Goal: Find contact information: Find contact information

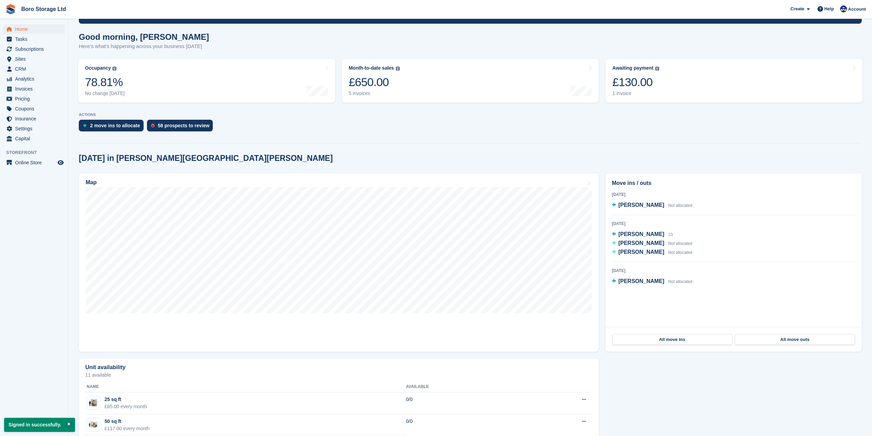
scroll to position [51, 0]
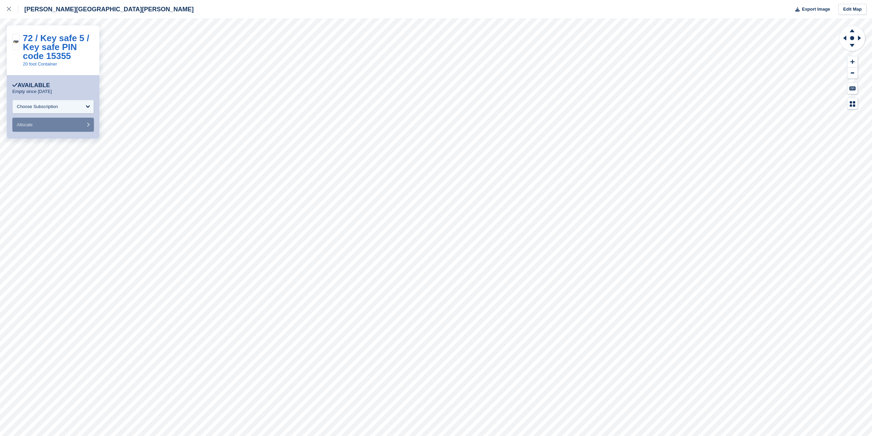
click at [46, 14] on div "[PERSON_NAME][GEOGRAPHIC_DATA][PERSON_NAME]" at bounding box center [97, 9] width 194 height 19
click at [46, 11] on div "[PERSON_NAME][GEOGRAPHIC_DATA][PERSON_NAME]" at bounding box center [105, 9] width 175 height 8
click at [9, 10] on icon at bounding box center [9, 9] width 4 height 4
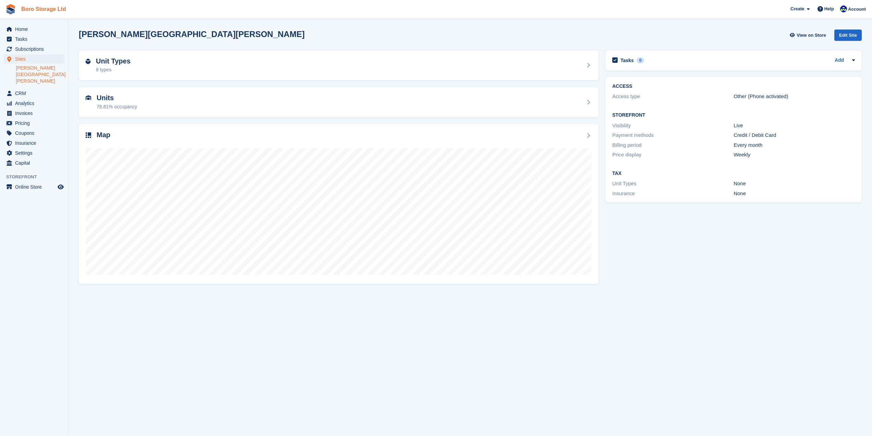
click at [44, 7] on link "Boro Storage Ltd" at bounding box center [44, 8] width 50 height 11
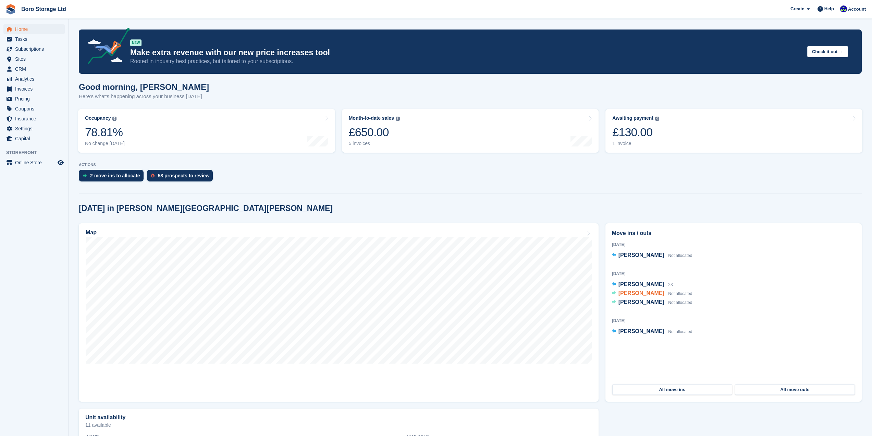
click at [644, 295] on span "Julie Littleboy" at bounding box center [642, 293] width 46 height 6
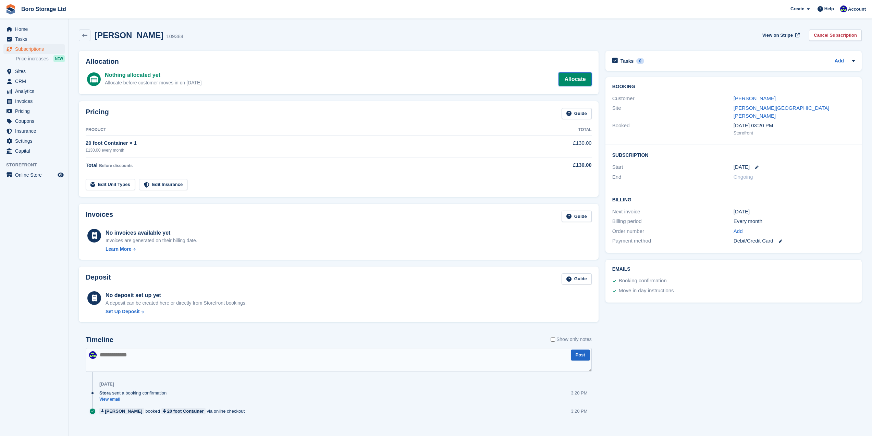
click at [576, 78] on link "Allocate" at bounding box center [575, 79] width 33 height 14
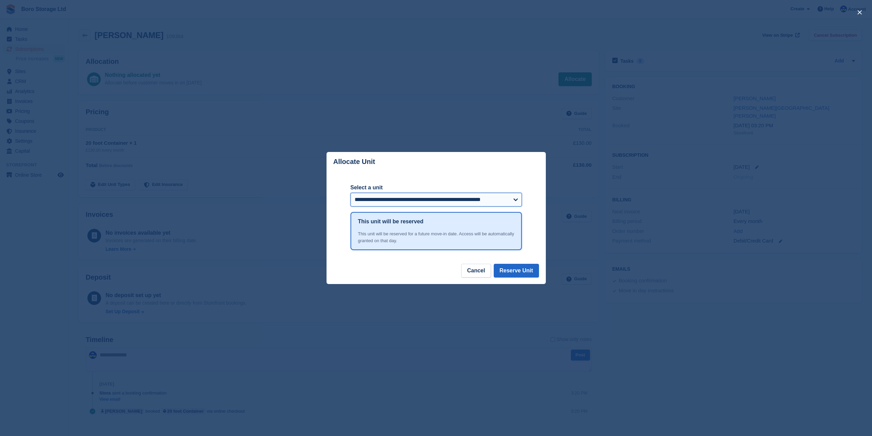
click at [386, 196] on select "**********" at bounding box center [436, 200] width 171 height 14
select select "******"
click at [351, 193] on select "**********" at bounding box center [436, 200] width 171 height 14
click at [514, 268] on button "Reserve Unit" at bounding box center [516, 271] width 45 height 14
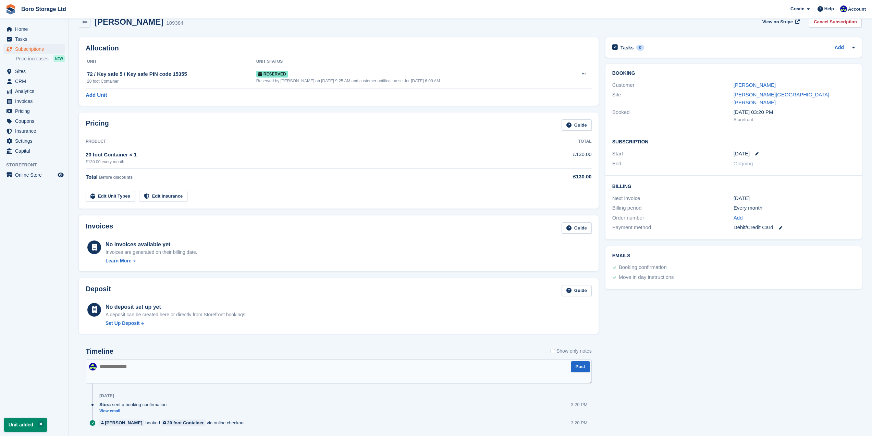
scroll to position [33, 0]
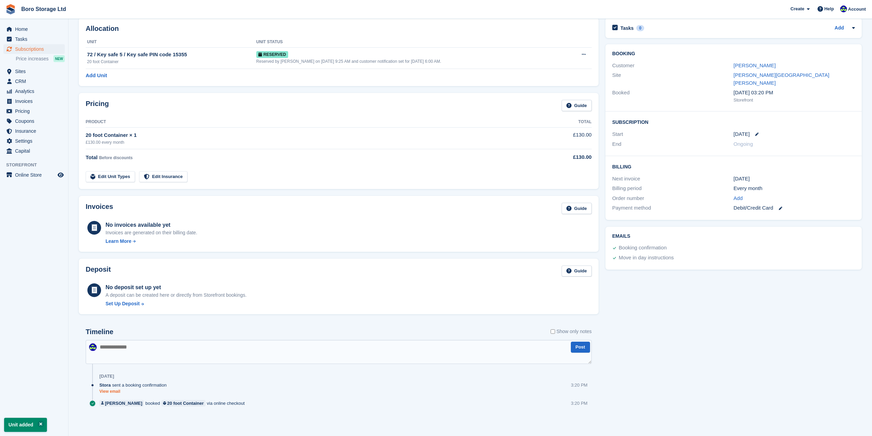
click at [118, 393] on link "View email" at bounding box center [134, 391] width 71 height 6
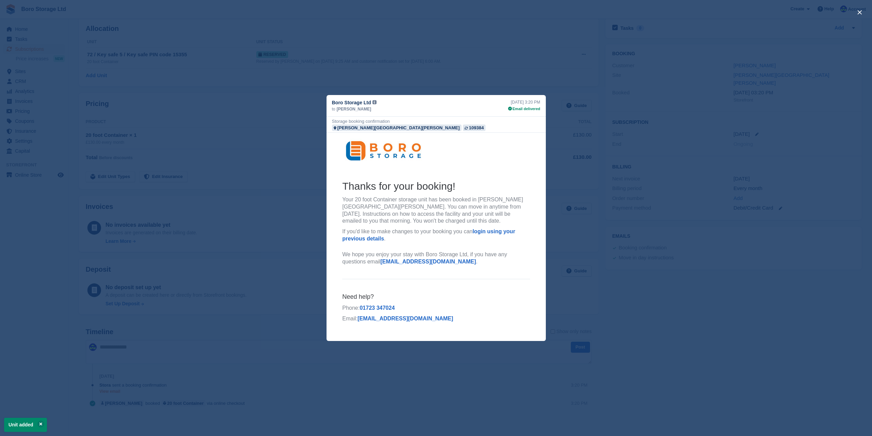
scroll to position [0, 0]
drag, startPoint x: 762, startPoint y: 284, endPoint x: 770, endPoint y: 277, distance: 11.2
click at [763, 284] on div "close" at bounding box center [436, 218] width 872 height 436
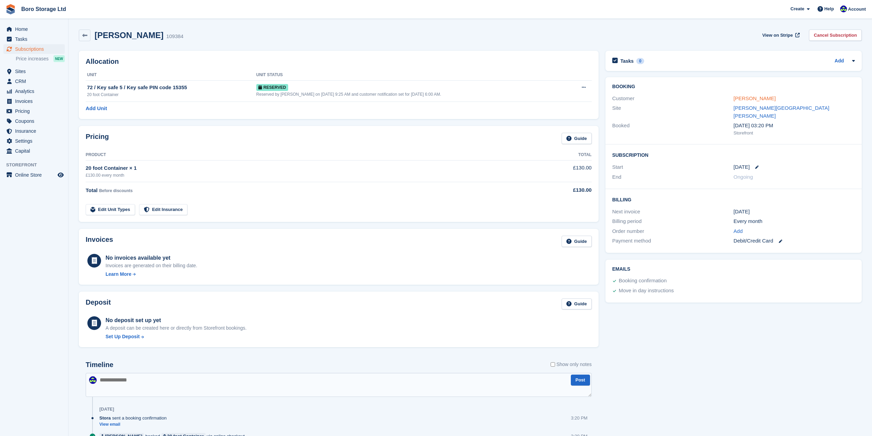
click at [745, 100] on link "[PERSON_NAME]" at bounding box center [755, 98] width 42 height 6
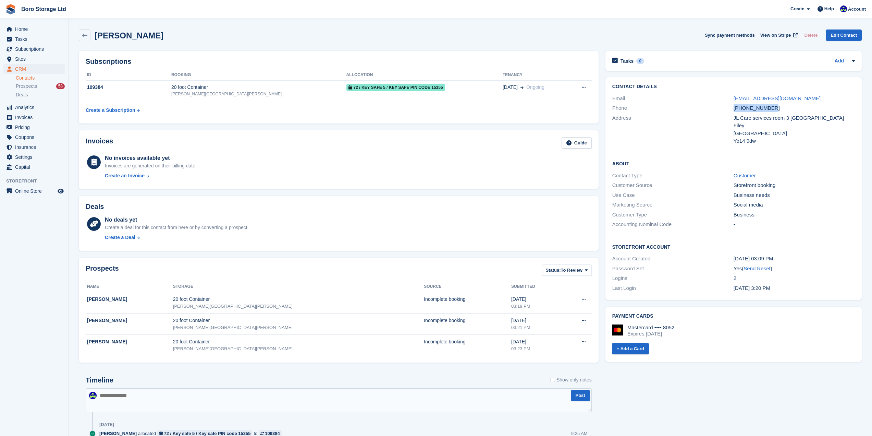
drag, startPoint x: 771, startPoint y: 109, endPoint x: 735, endPoint y: 110, distance: 36.0
click at [735, 110] on div "+447399123960" at bounding box center [794, 108] width 121 height 8
copy div "+447399123960"
click at [35, 12] on link "Boro Storage Ltd" at bounding box center [44, 8] width 50 height 11
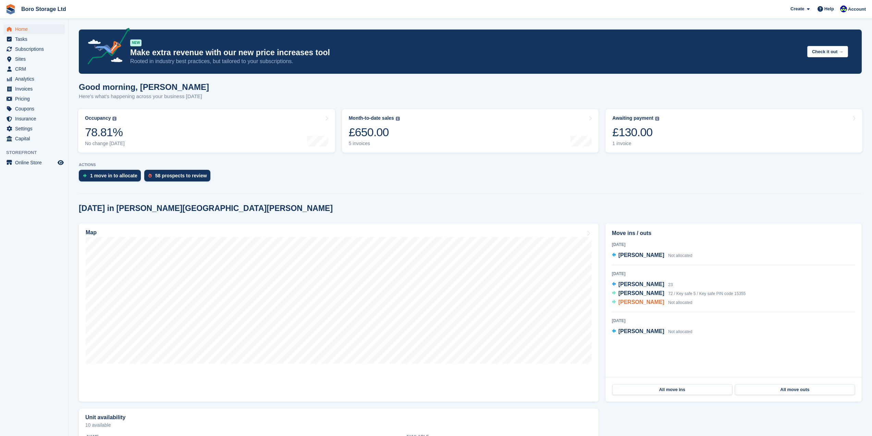
click at [637, 303] on span "[PERSON_NAME]" at bounding box center [642, 302] width 46 height 6
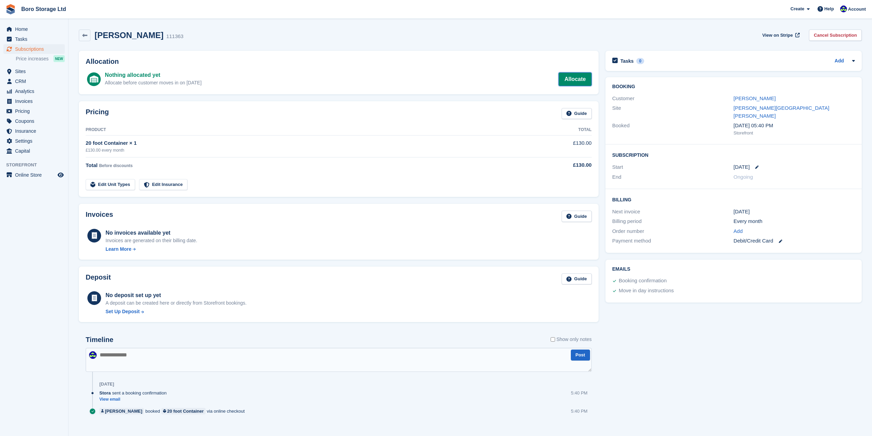
click at [568, 82] on link "Allocate" at bounding box center [575, 79] width 33 height 14
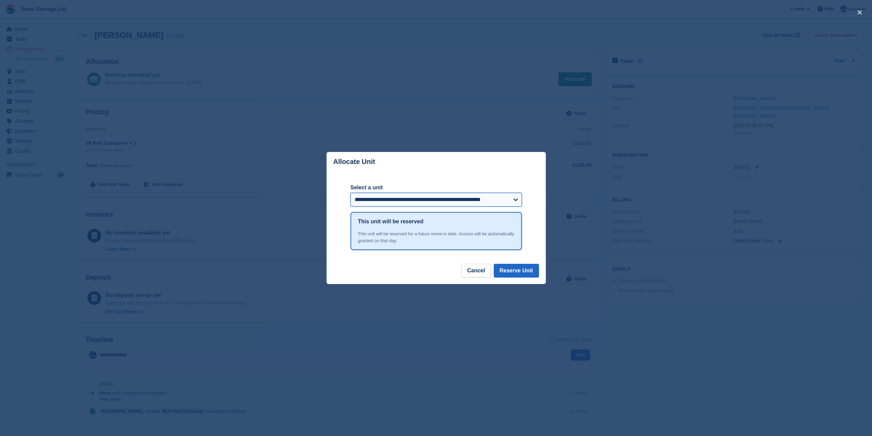
click at [407, 204] on select "**********" at bounding box center [436, 200] width 171 height 14
select select "******"
click at [351, 193] on select "**********" at bounding box center [436, 200] width 171 height 14
click at [512, 266] on button "Reserve Unit" at bounding box center [516, 271] width 45 height 14
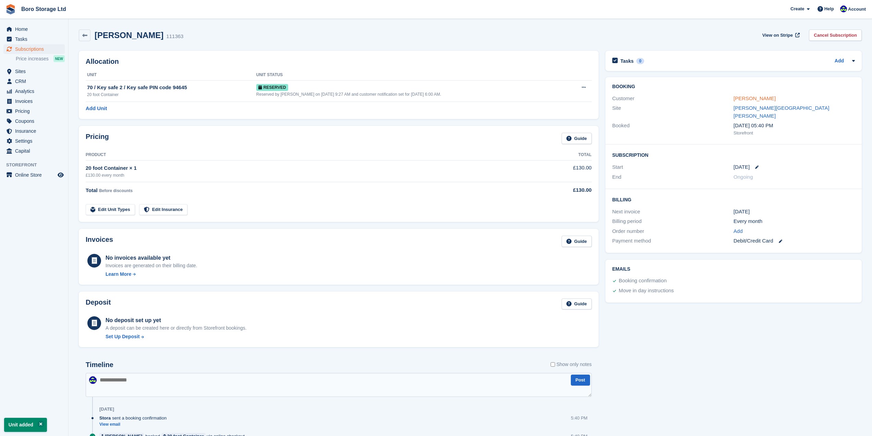
click at [767, 101] on link "[PERSON_NAME]" at bounding box center [755, 98] width 42 height 6
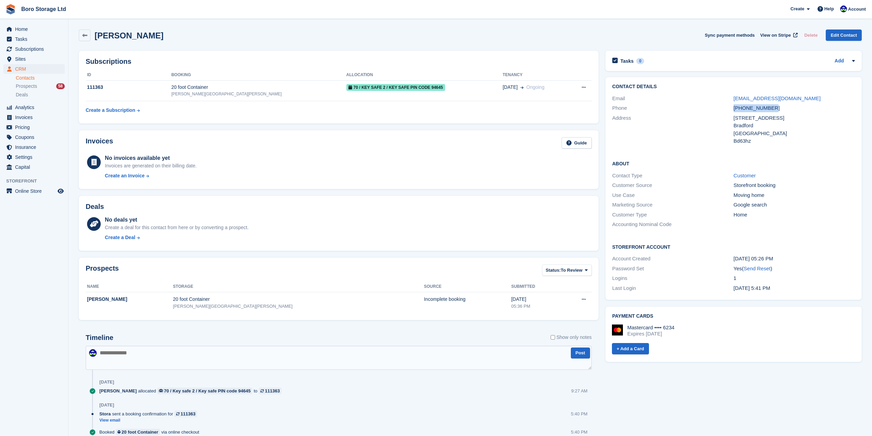
drag, startPoint x: 766, startPoint y: 110, endPoint x: 735, endPoint y: 111, distance: 30.8
click at [735, 111] on div "+447947150704" at bounding box center [794, 108] width 121 height 8
copy div "+447947150704"
click at [47, 13] on link "Boro Storage Ltd" at bounding box center [44, 8] width 50 height 11
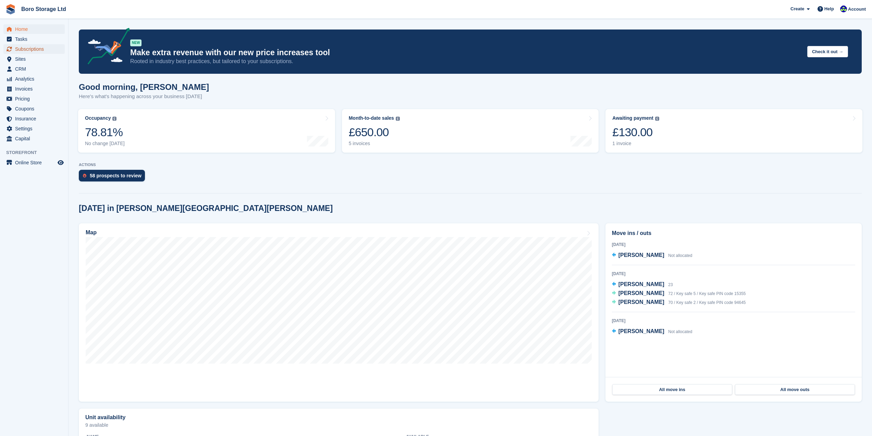
click at [21, 48] on span "Subscriptions" at bounding box center [35, 49] width 41 height 10
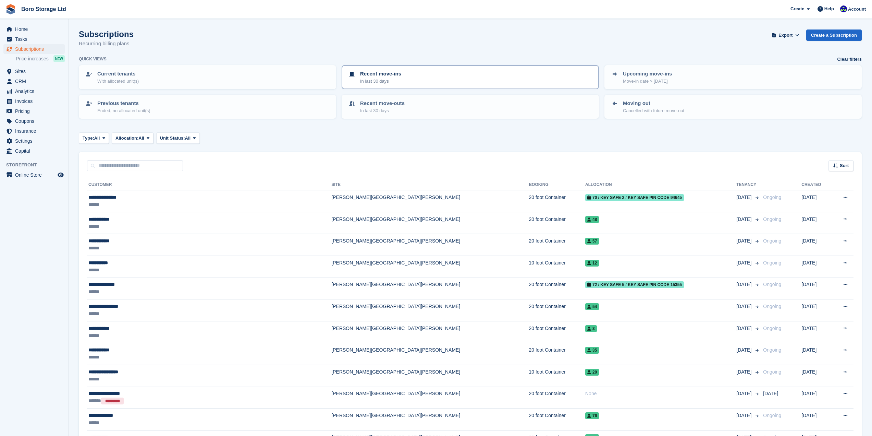
click at [388, 76] on p "Recent move-ins" at bounding box center [380, 74] width 41 height 8
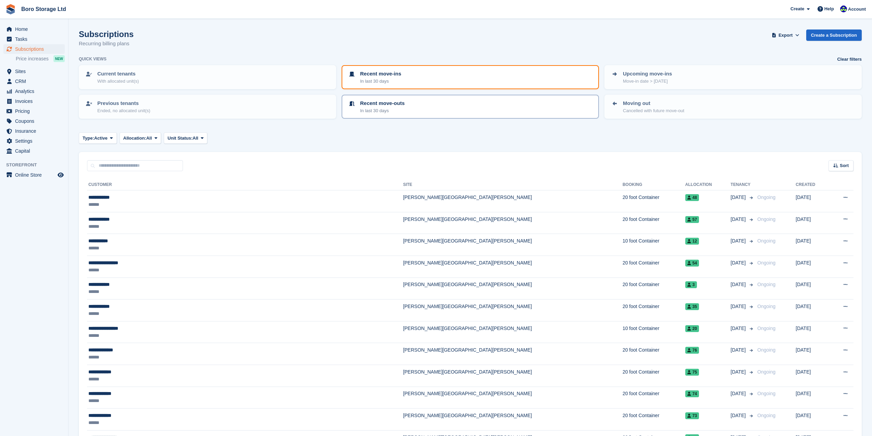
click at [413, 100] on div "Recent move-outs In last 30 days" at bounding box center [470, 106] width 245 height 14
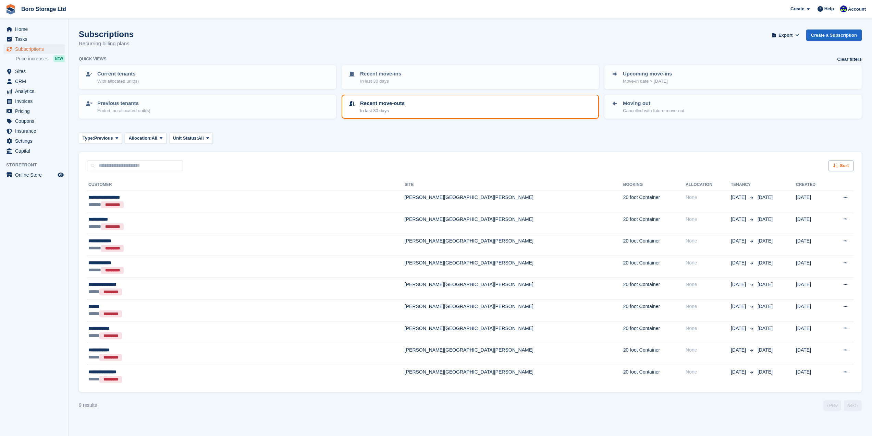
click at [830, 162] on div "Sort" at bounding box center [841, 165] width 25 height 11
click at [824, 217] on span "Move out date" at bounding box center [814, 216] width 30 height 5
click at [840, 167] on span "Sort" at bounding box center [844, 165] width 9 height 7
click at [839, 246] on span "Move out (newest first)" at bounding box center [822, 245] width 52 height 5
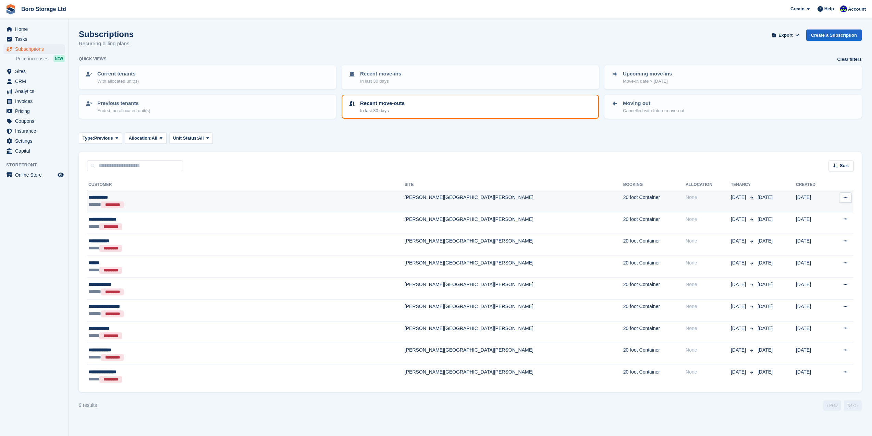
click at [107, 197] on div "**********" at bounding box center [181, 197] width 186 height 7
click at [155, 228] on div "***** *********" at bounding box center [181, 226] width 186 height 7
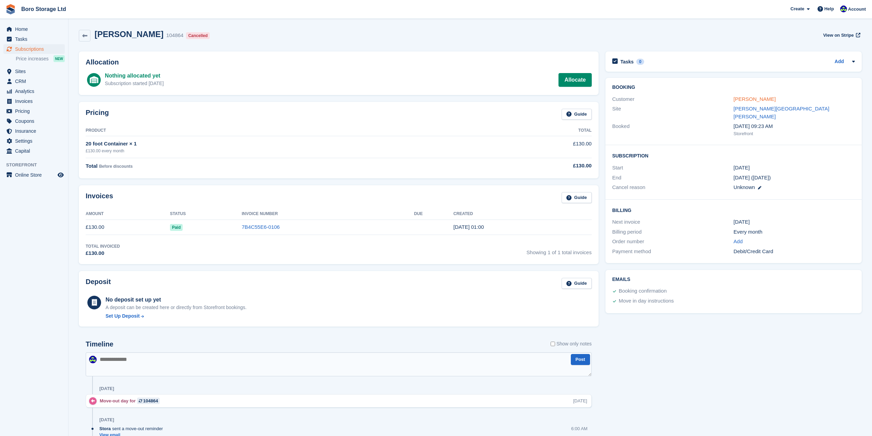
click at [758, 100] on link "[PERSON_NAME]" at bounding box center [755, 99] width 42 height 6
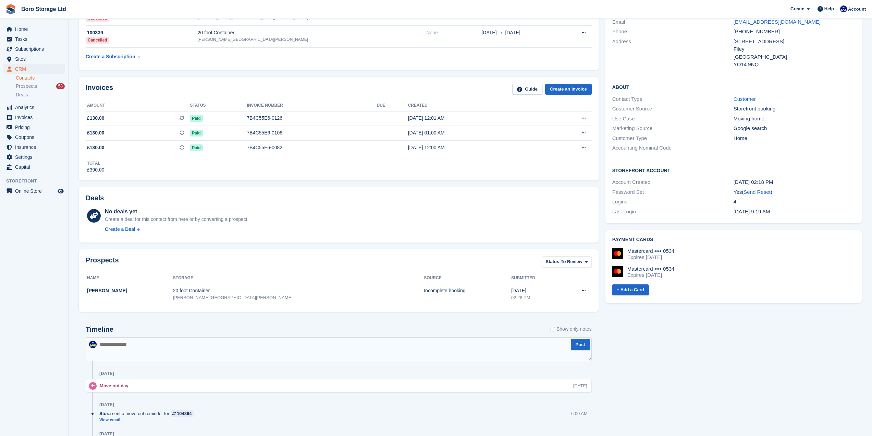
scroll to position [60, 0]
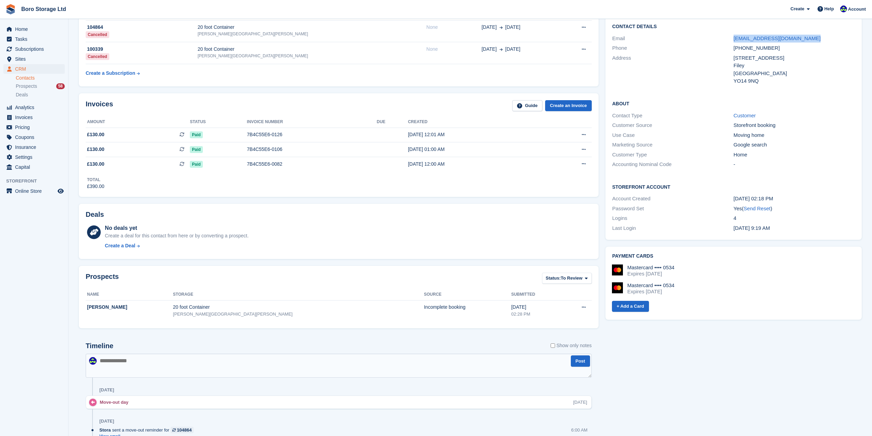
drag, startPoint x: 827, startPoint y: 41, endPoint x: 735, endPoint y: 42, distance: 91.2
click at [735, 42] on div "Email markstevenbowman@hotmail.com" at bounding box center [733, 39] width 243 height 10
copy link "markstevenbowman@hotmail.com"
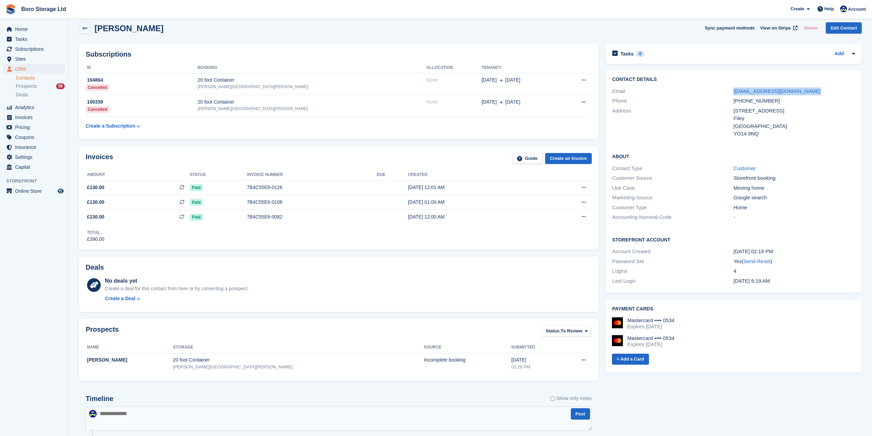
scroll to position [0, 0]
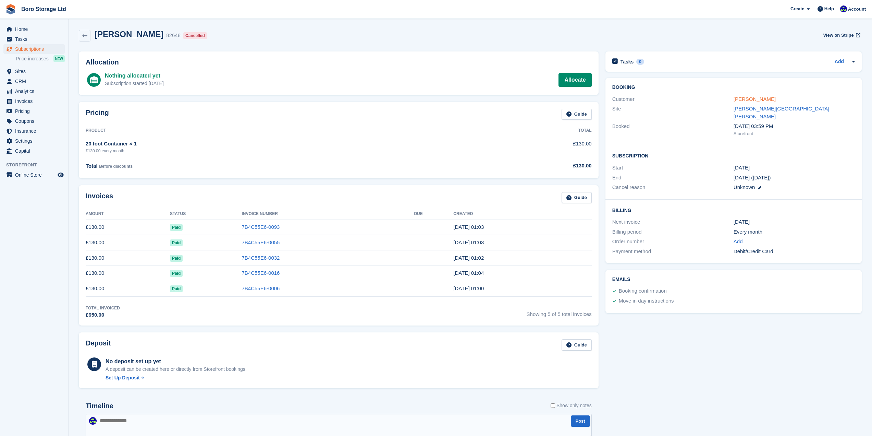
click at [768, 99] on link "[PERSON_NAME]" at bounding box center [755, 99] width 42 height 6
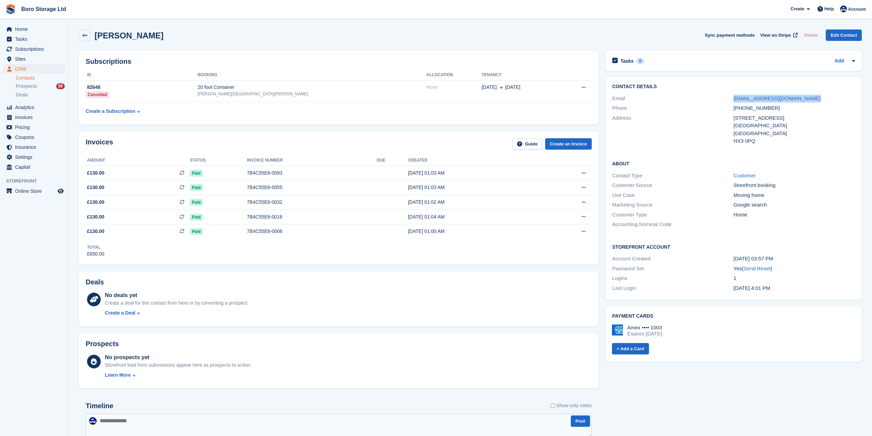
drag, startPoint x: 821, startPoint y: 98, endPoint x: 732, endPoint y: 101, distance: 89.8
click at [731, 101] on div "Email dianewhargreaves@hotmail.com" at bounding box center [733, 99] width 243 height 10
copy div "dianewhargreaves@hotmail.com"
click at [823, 94] on div "Email dianewhargreaves@hotmail.com" at bounding box center [733, 99] width 243 height 10
drag, startPoint x: 814, startPoint y: 98, endPoint x: 734, endPoint y: 102, distance: 79.9
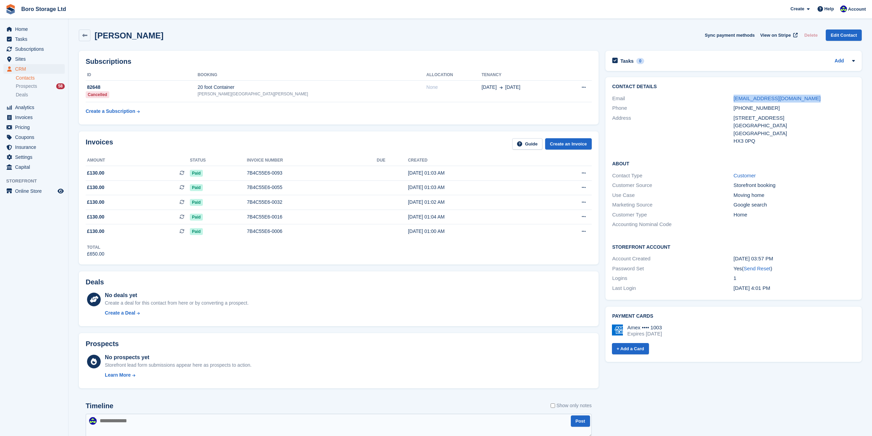
click at [734, 102] on div "dianewhargreaves@hotmail.com" at bounding box center [794, 99] width 121 height 8
copy link "dianewhargreaves@hotmail.com"
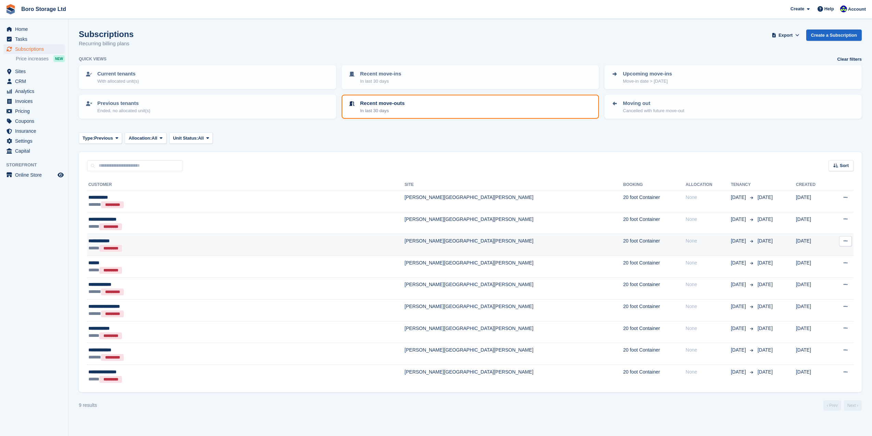
click at [107, 240] on div "**********" at bounding box center [181, 240] width 186 height 7
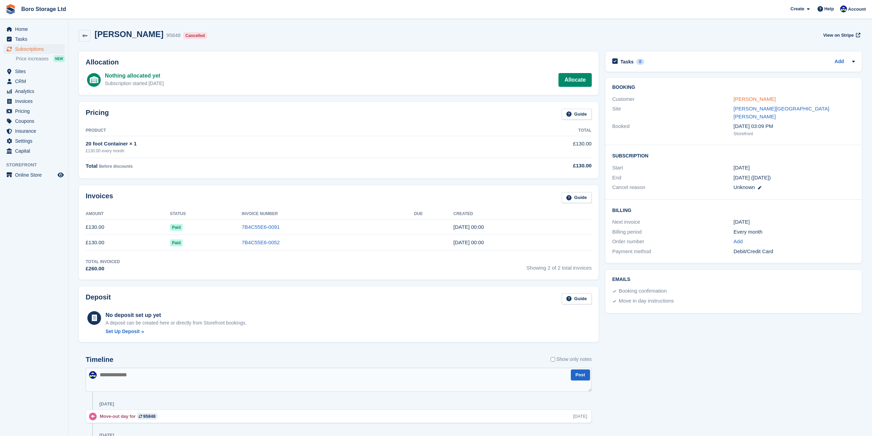
click at [751, 98] on link "Jon O’Connor" at bounding box center [755, 99] width 42 height 6
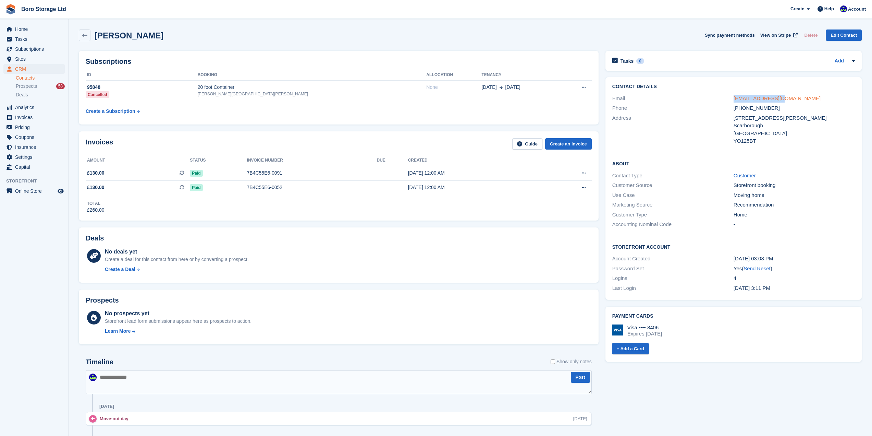
drag, startPoint x: 789, startPoint y: 99, endPoint x: 733, endPoint y: 98, distance: 55.5
click at [734, 98] on div "xjoco99@gmail.com" at bounding box center [794, 99] width 121 height 8
copy link "xjoco99@gmail.com"
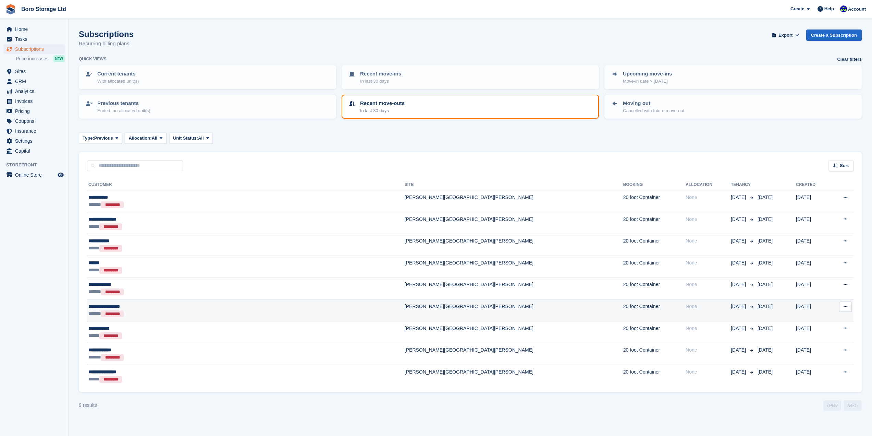
click at [112, 304] on div "**********" at bounding box center [181, 306] width 186 height 7
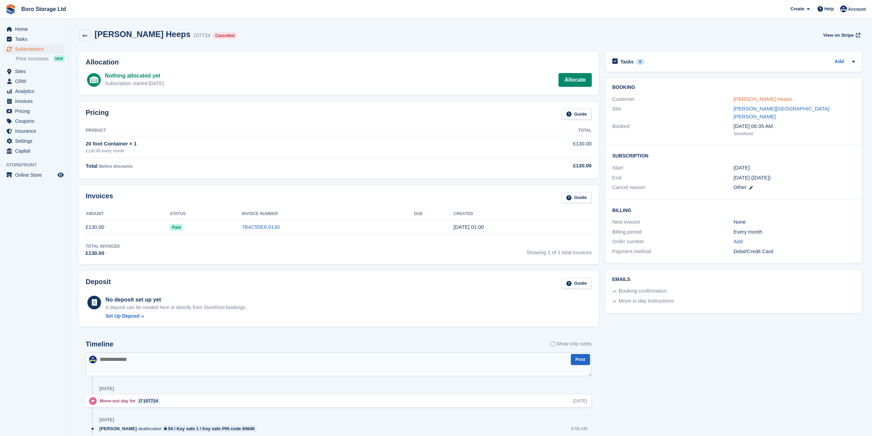
click at [744, 98] on link "Gail Gilmour Heeps" at bounding box center [763, 99] width 59 height 6
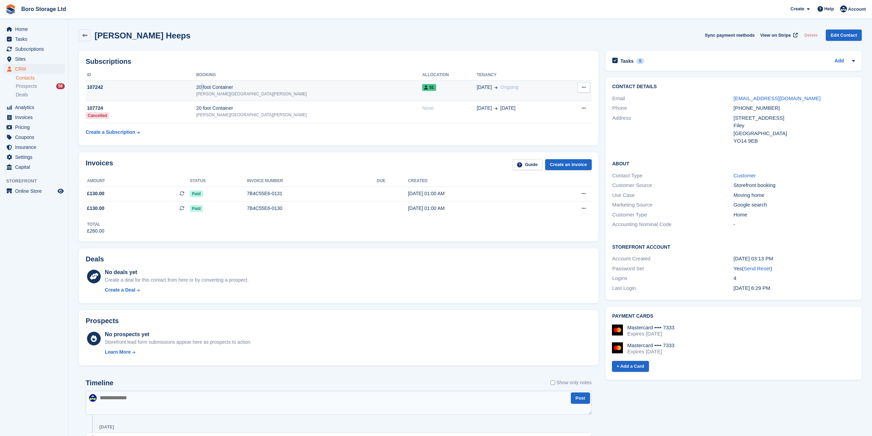
click at [244, 89] on div "20 foot Container" at bounding box center [309, 87] width 226 height 7
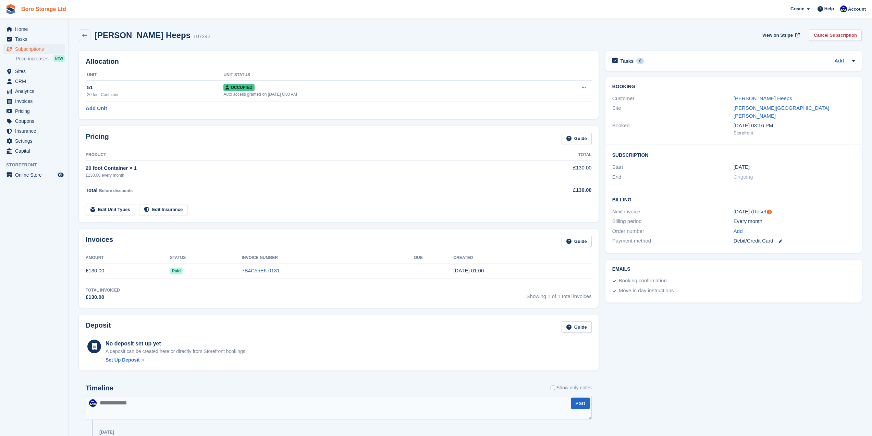
click at [35, 10] on link "Boro Storage Ltd" at bounding box center [44, 8] width 50 height 11
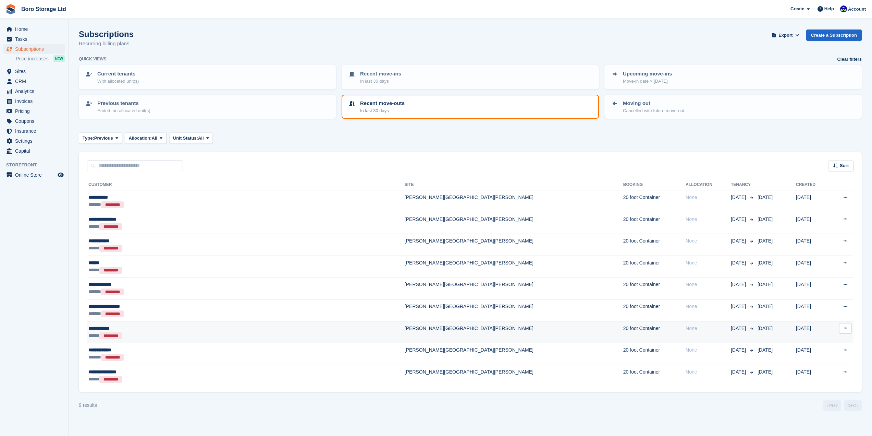
click at [108, 329] on div "**********" at bounding box center [181, 328] width 186 height 7
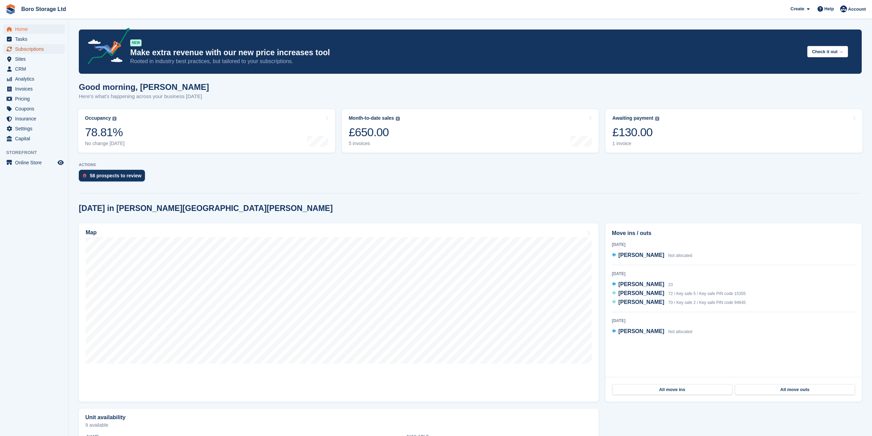
click at [28, 51] on span "Subscriptions" at bounding box center [35, 49] width 41 height 10
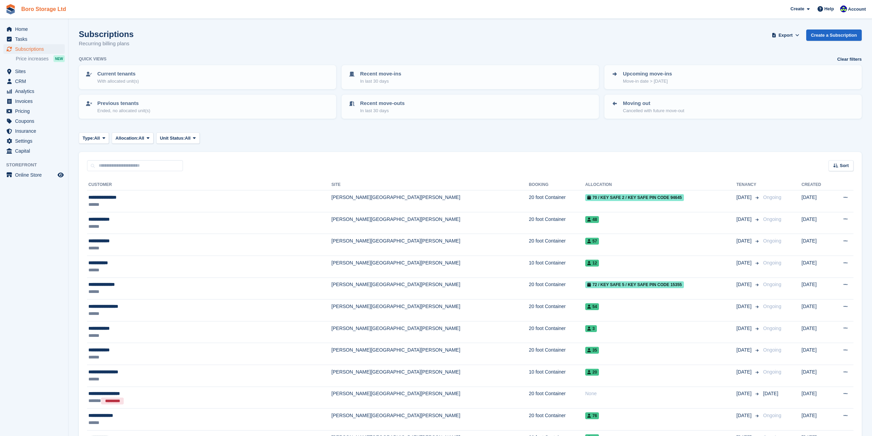
click at [51, 7] on link "Boro Storage Ltd" at bounding box center [44, 8] width 50 height 11
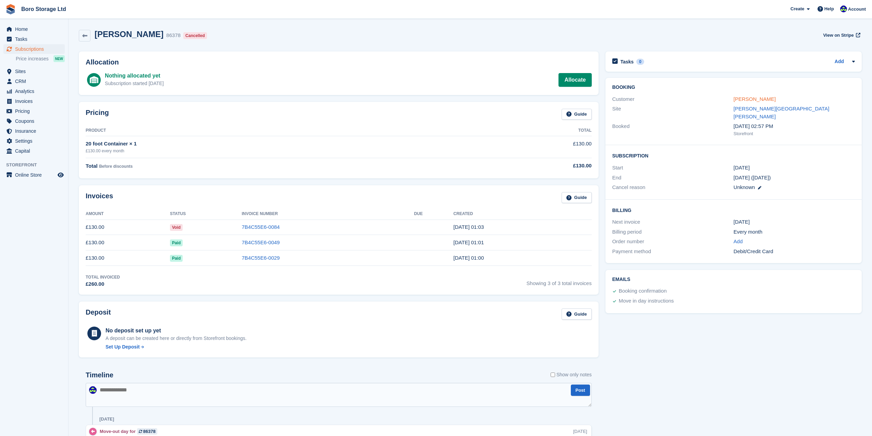
click at [762, 97] on link "[PERSON_NAME]" at bounding box center [755, 99] width 42 height 6
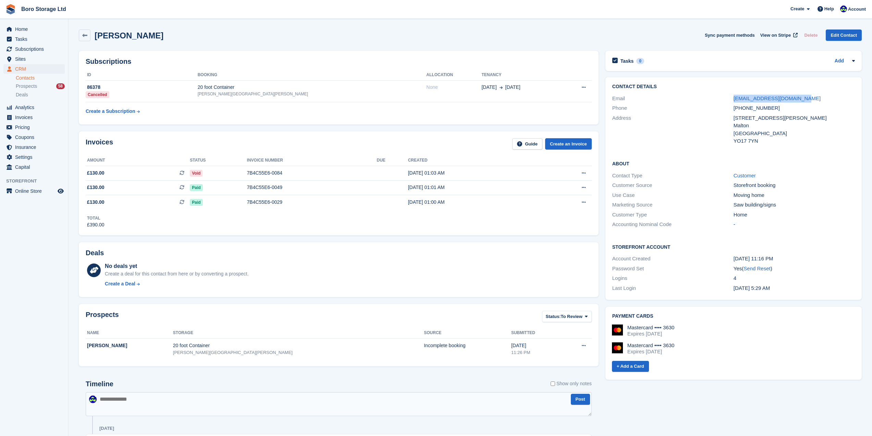
drag, startPoint x: 814, startPoint y: 97, endPoint x: 731, endPoint y: 101, distance: 83.7
click at [731, 101] on div "Email [EMAIL_ADDRESS][DOMAIN_NAME]" at bounding box center [733, 99] width 243 height 10
copy div "[EMAIL_ADDRESS][DOMAIN_NAME]"
drag, startPoint x: 843, startPoint y: 103, endPoint x: 820, endPoint y: 95, distance: 24.4
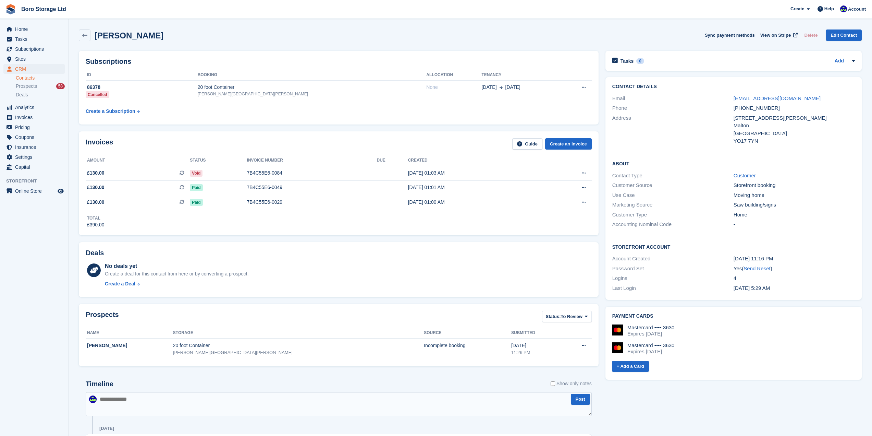
click at [841, 103] on div "Phone [PHONE_NUMBER]" at bounding box center [733, 108] width 243 height 10
drag, startPoint x: 821, startPoint y: 94, endPoint x: 734, endPoint y: 97, distance: 87.4
click at [734, 97] on div "daveanorman1989@gmail.com" at bounding box center [794, 99] width 121 height 8
copy link "daveanorman1989@gmail.com"
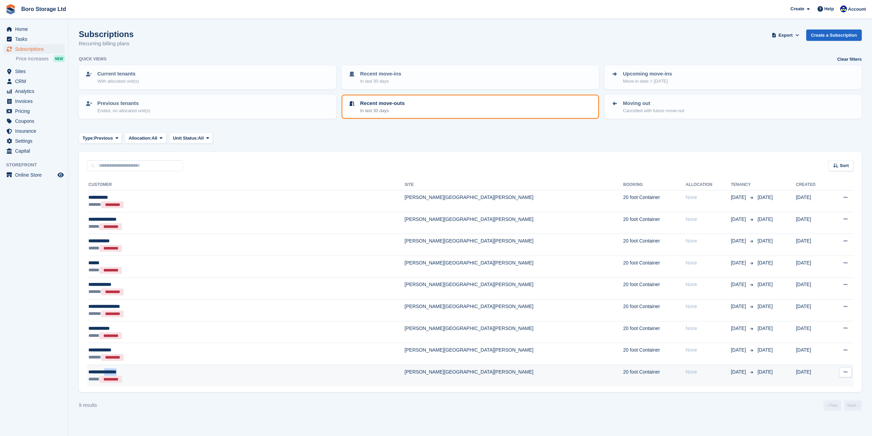
drag, startPoint x: 151, startPoint y: 369, endPoint x: 114, endPoint y: 370, distance: 37.0
click at [114, 370] on div "**********" at bounding box center [181, 371] width 186 height 7
click at [113, 370] on div "**********" at bounding box center [181, 371] width 186 height 7
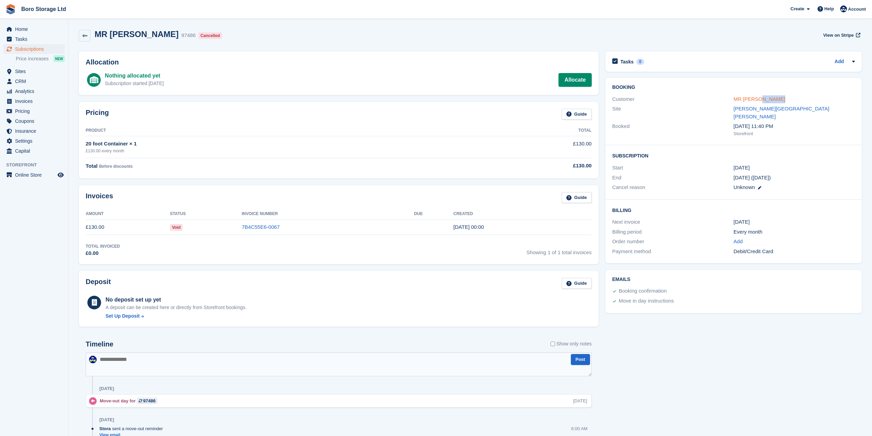
drag, startPoint x: 791, startPoint y: 101, endPoint x: 760, endPoint y: 101, distance: 30.5
click at [760, 101] on div "MR DAVID MCAULEY" at bounding box center [794, 99] width 121 height 8
copy link "MCAULEY"
click at [44, 11] on link "Boro Storage Ltd" at bounding box center [44, 8] width 50 height 11
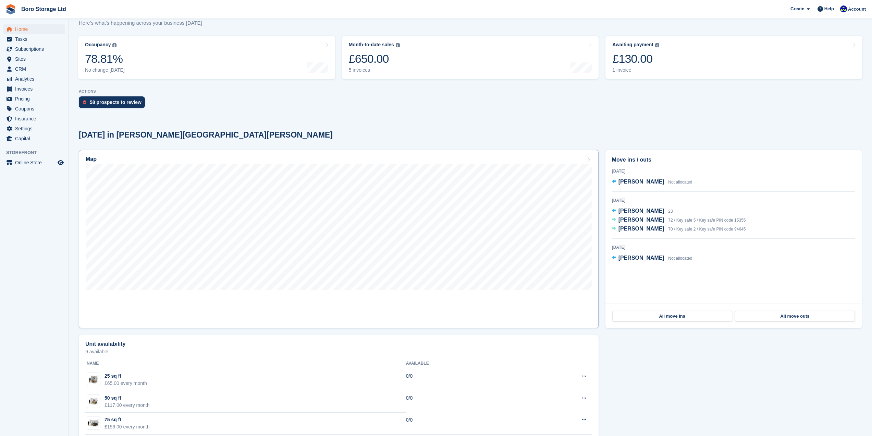
scroll to position [86, 0]
